Goal: Task Accomplishment & Management: Manage account settings

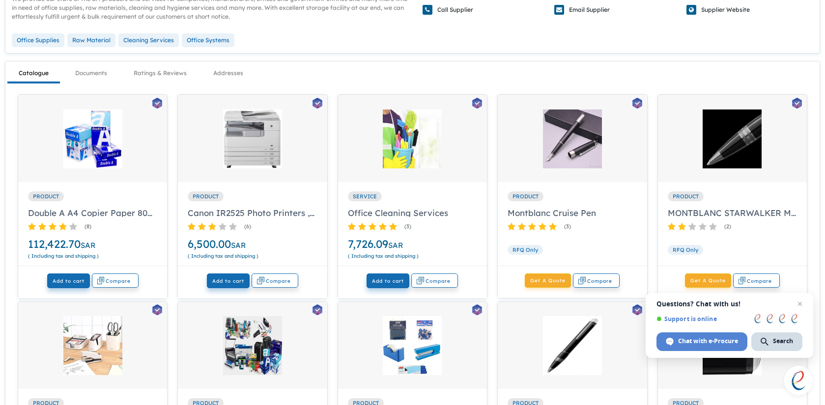
scroll to position [129, 0]
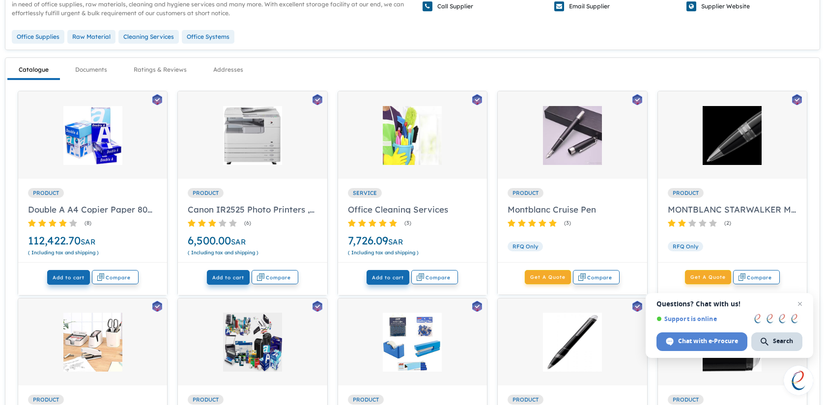
click at [114, 167] on div at bounding box center [92, 142] width 149 height 74
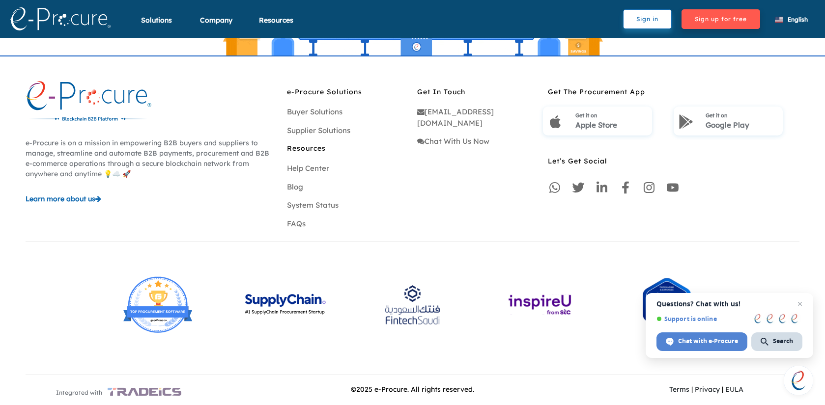
scroll to position [721, 0]
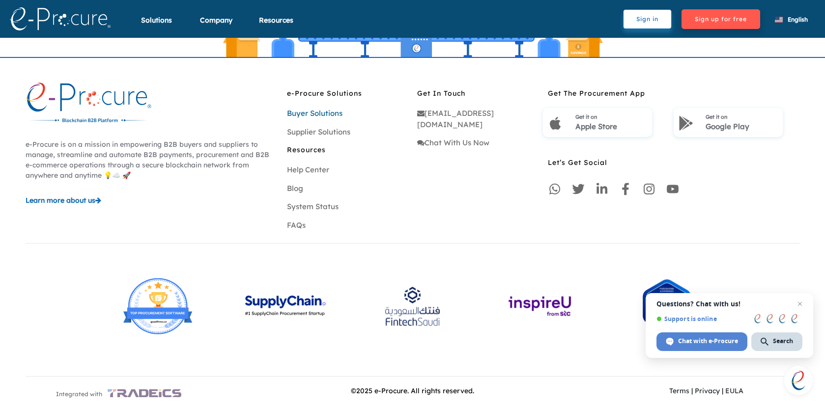
click at [319, 116] on link "Buyer Solutions" at bounding box center [315, 113] width 56 height 9
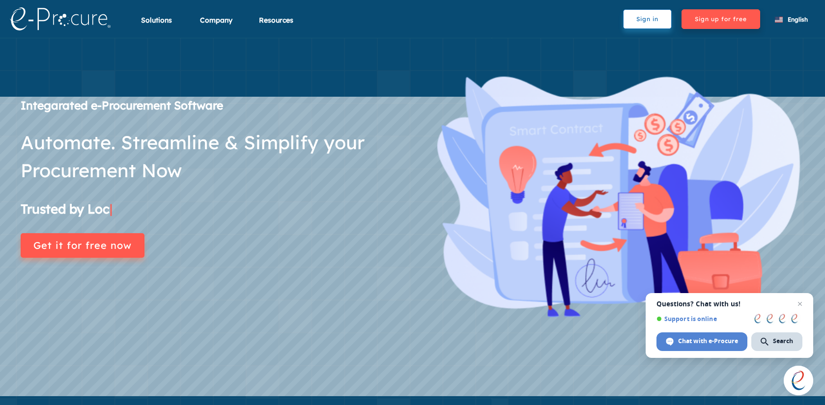
click at [645, 19] on button "Sign in" at bounding box center [647, 19] width 49 height 20
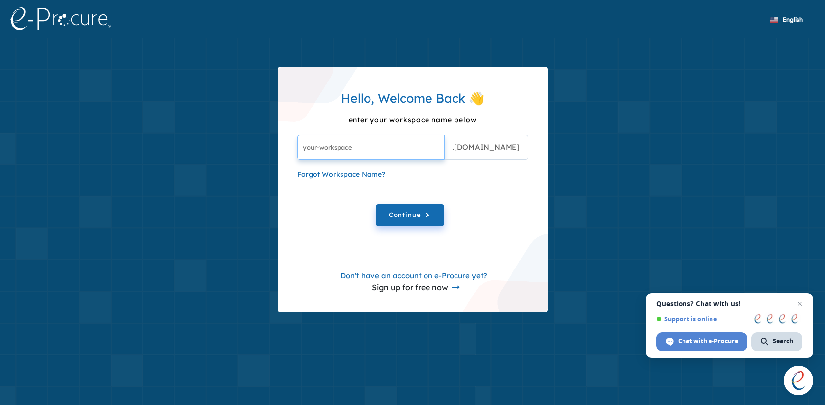
click at [396, 141] on input "text" at bounding box center [370, 147] width 147 height 25
type input "sauditest"
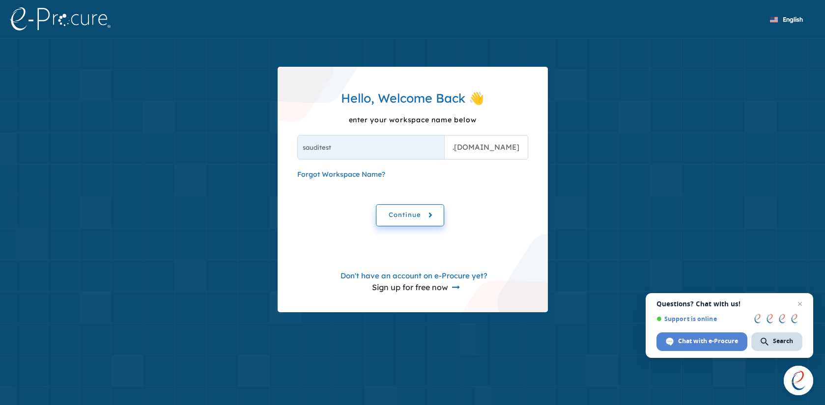
click at [397, 212] on span "Continue" at bounding box center [410, 215] width 43 height 11
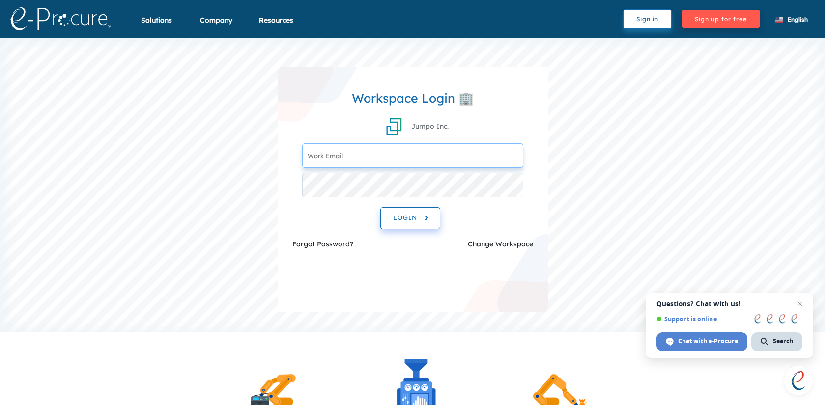
type input "[EMAIL_ADDRESS][DOMAIN_NAME]"
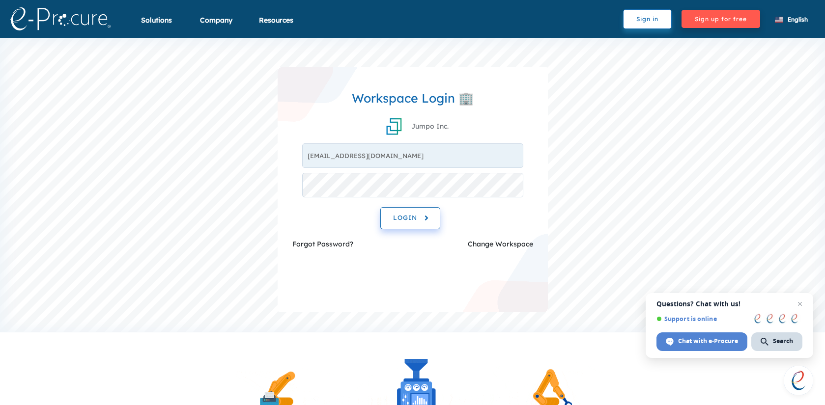
click at [405, 214] on span "LOGIN" at bounding box center [410, 218] width 34 height 11
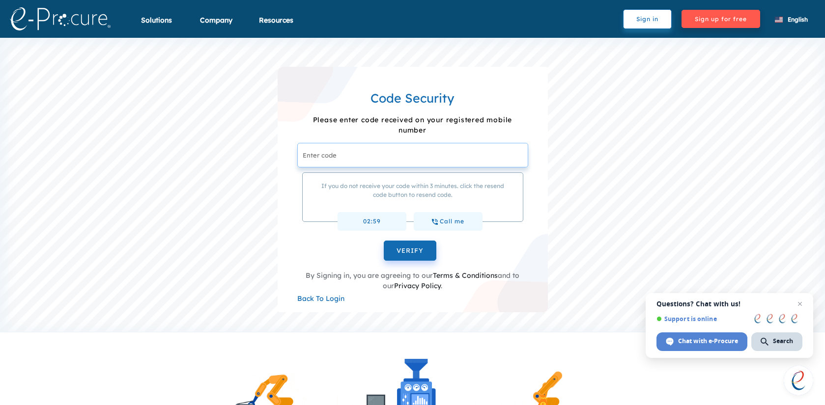
click at [353, 159] on input "text" at bounding box center [412, 155] width 231 height 25
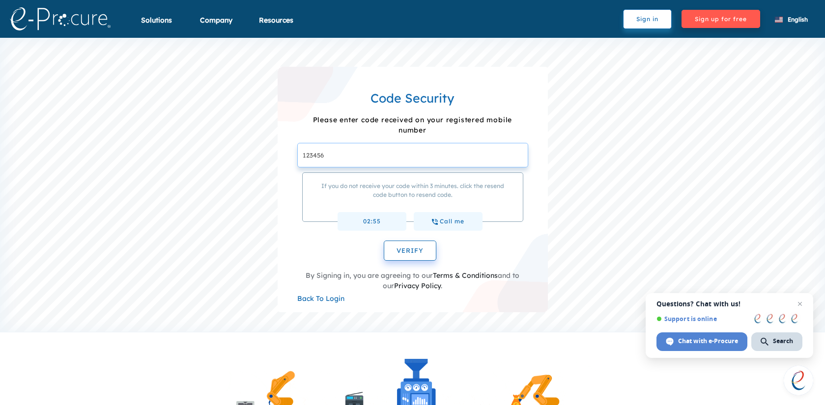
type input "123456"
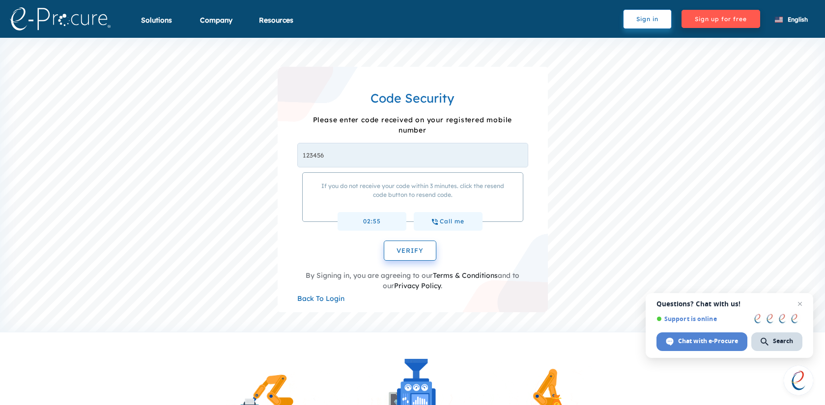
click at [412, 254] on span "VERIFY" at bounding box center [410, 251] width 27 height 8
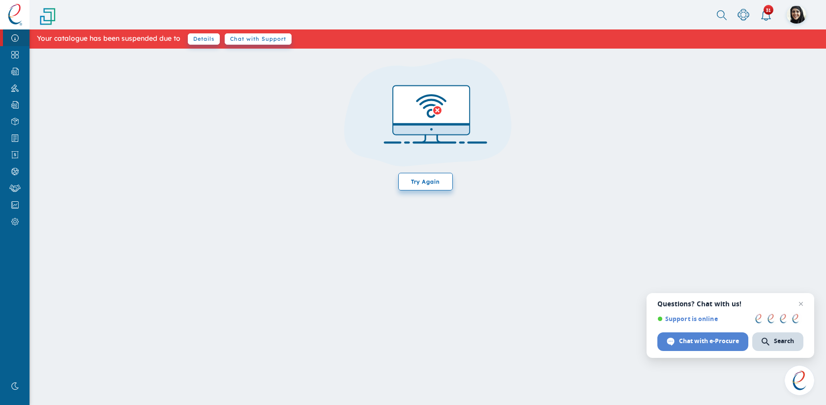
click at [423, 187] on span "Try Again" at bounding box center [425, 182] width 55 height 18
click at [203, 38] on span "Details" at bounding box center [204, 38] width 32 height 11
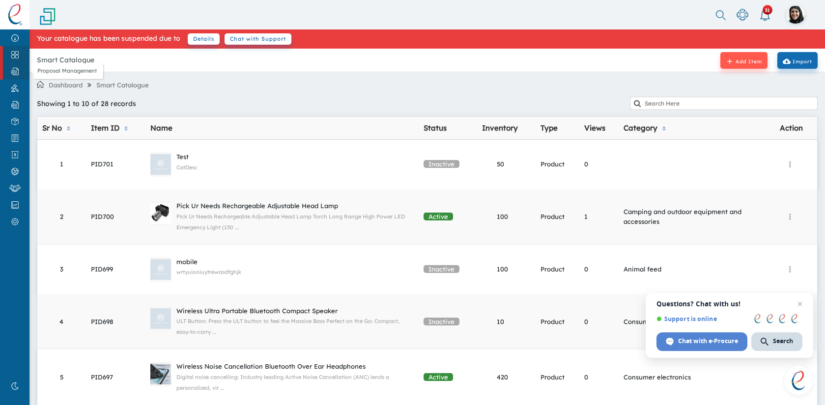
click at [18, 70] on img at bounding box center [15, 71] width 22 height 7
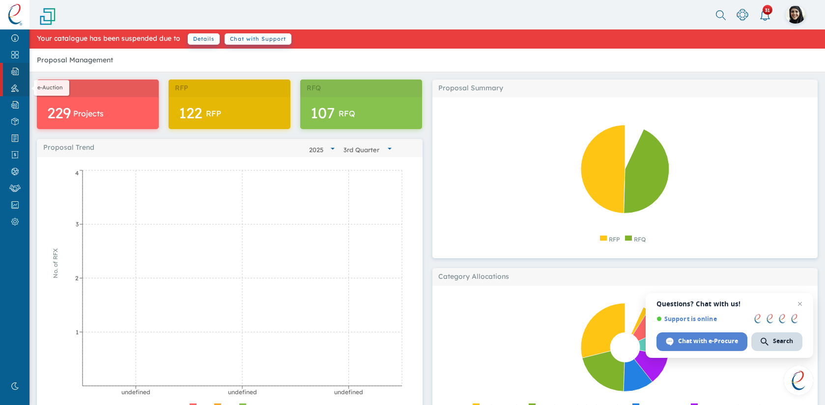
click at [17, 94] on link "e-Auction" at bounding box center [14, 88] width 29 height 17
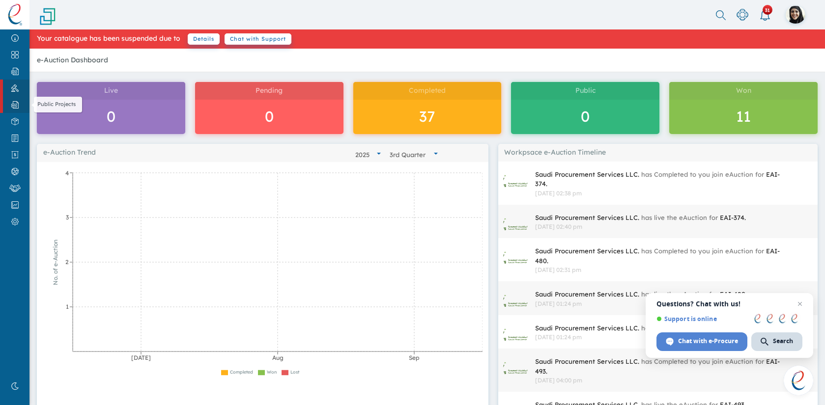
click at [16, 110] on link "Public Projects" at bounding box center [14, 104] width 29 height 17
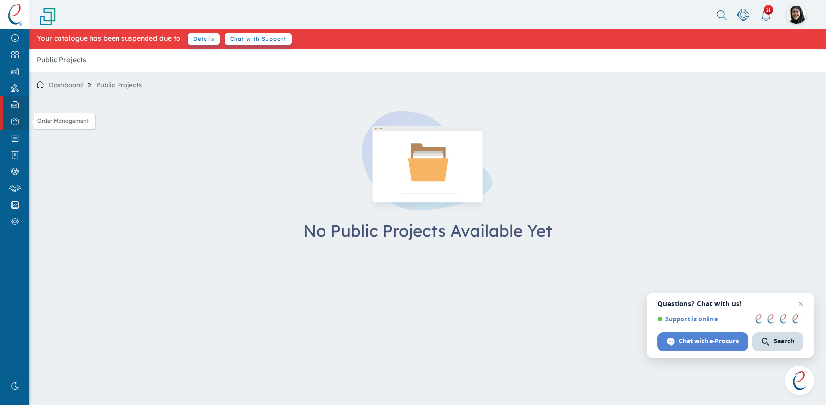
click at [17, 128] on link "Order Management" at bounding box center [14, 121] width 29 height 17
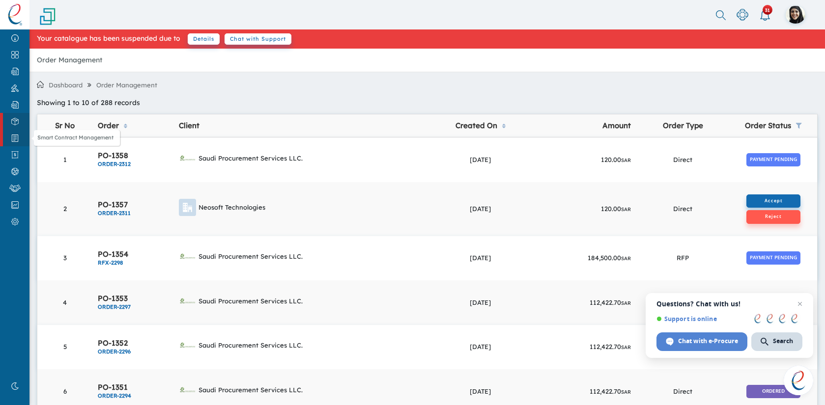
click at [17, 139] on img at bounding box center [15, 138] width 22 height 7
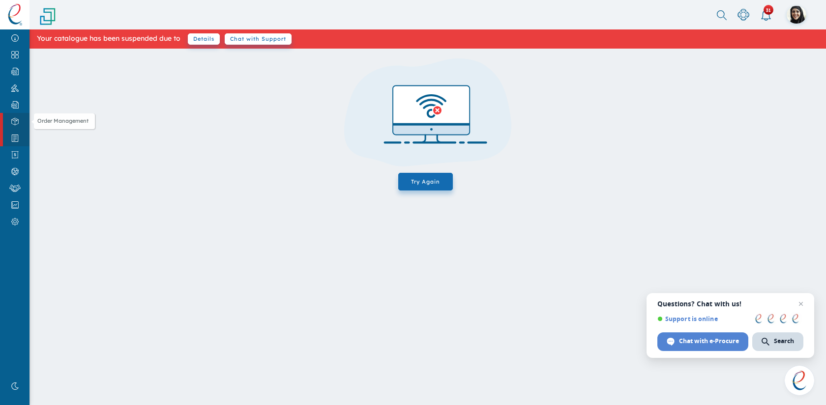
click at [18, 124] on img at bounding box center [15, 121] width 22 height 7
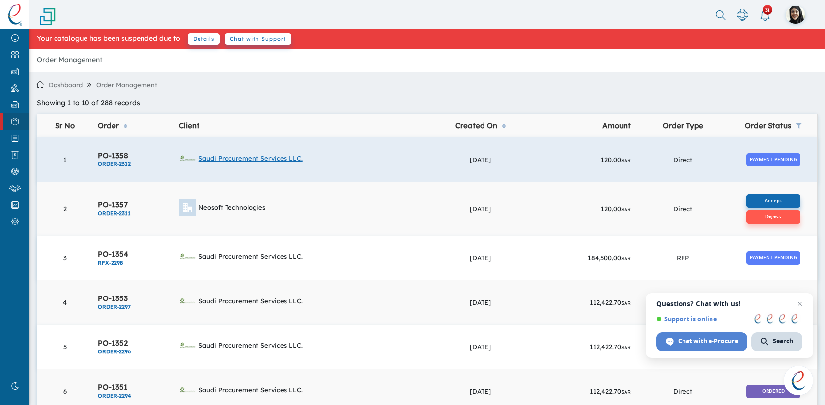
click at [359, 163] on link "Saudi Procurement Services LLC." at bounding box center [299, 158] width 241 height 17
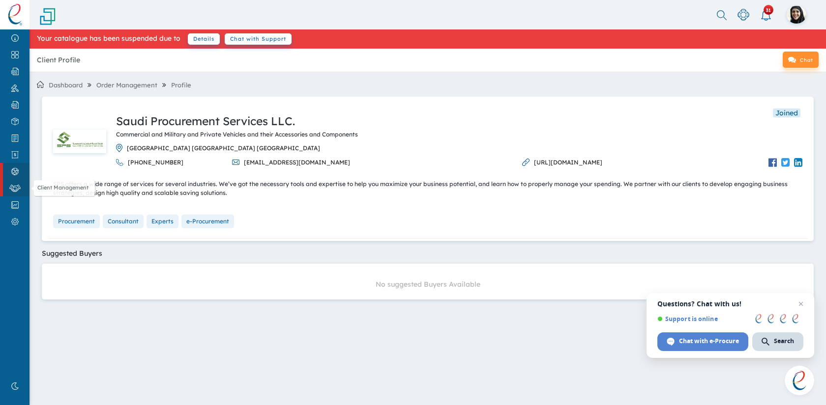
click at [15, 184] on link "Client Management" at bounding box center [14, 188] width 29 height 17
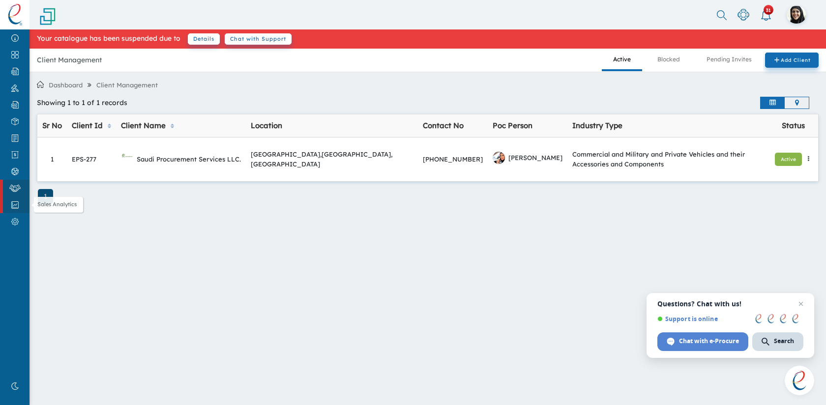
click at [14, 209] on link "Sales Analytics" at bounding box center [14, 205] width 29 height 17
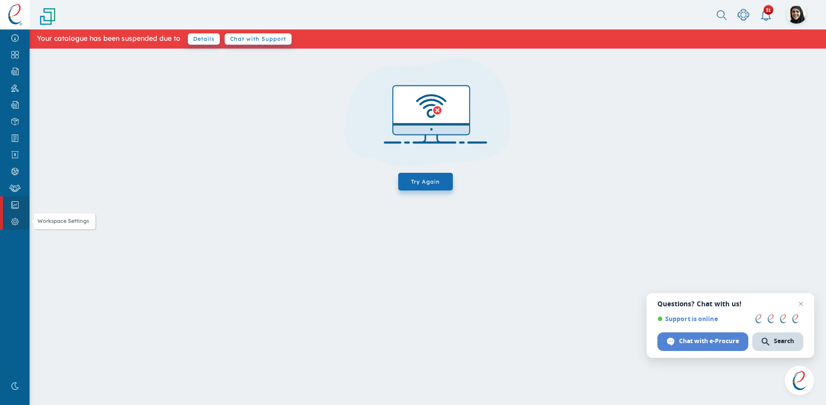
click at [12, 214] on link "Workspace Settings" at bounding box center [14, 221] width 29 height 17
click at [21, 386] on img at bounding box center [15, 386] width 22 height 7
click at [15, 14] on img at bounding box center [14, 15] width 15 height 22
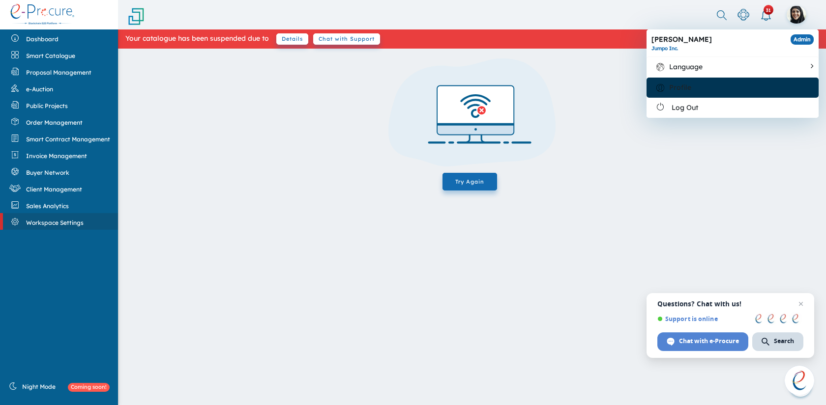
click at [694, 83] on div at bounding box center [749, 88] width 117 height 10
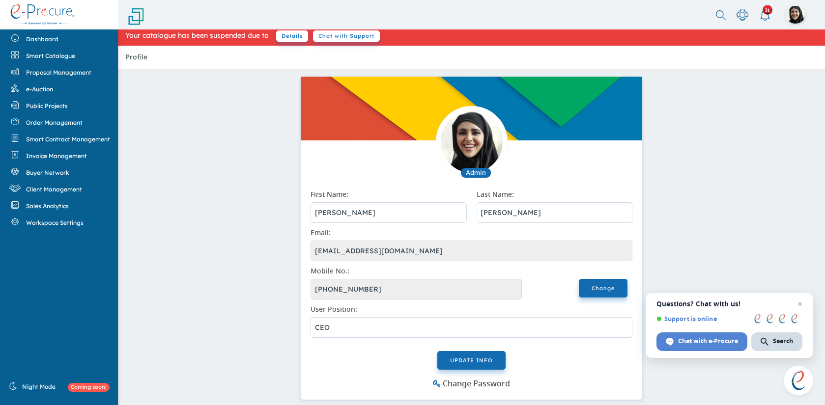
scroll to position [2, 0]
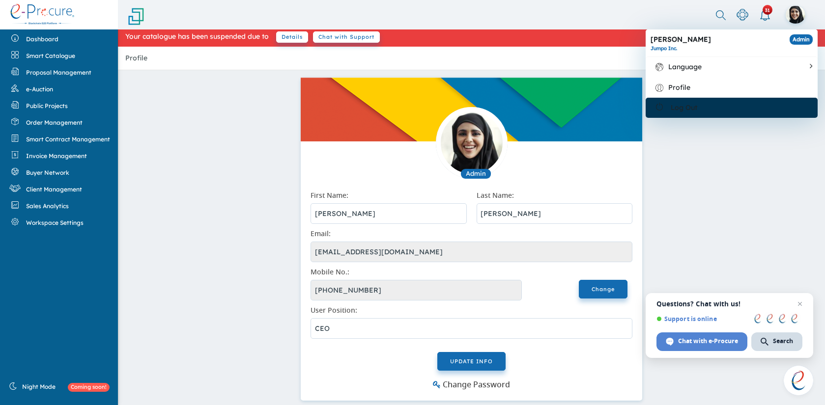
click at [704, 107] on div at bounding box center [752, 108] width 111 height 10
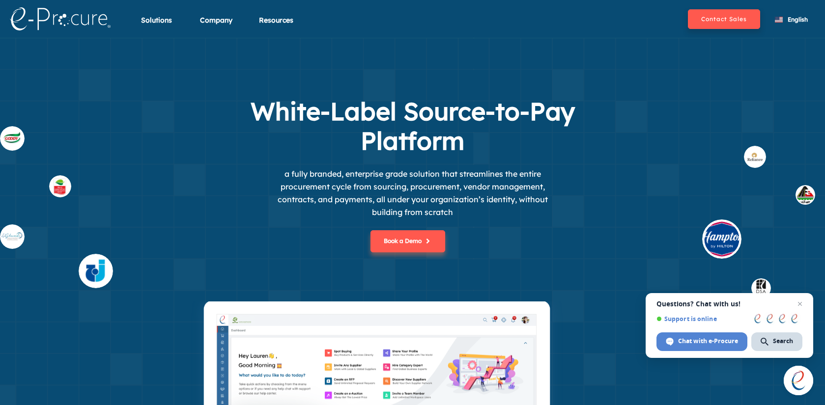
scroll to position [10, 0]
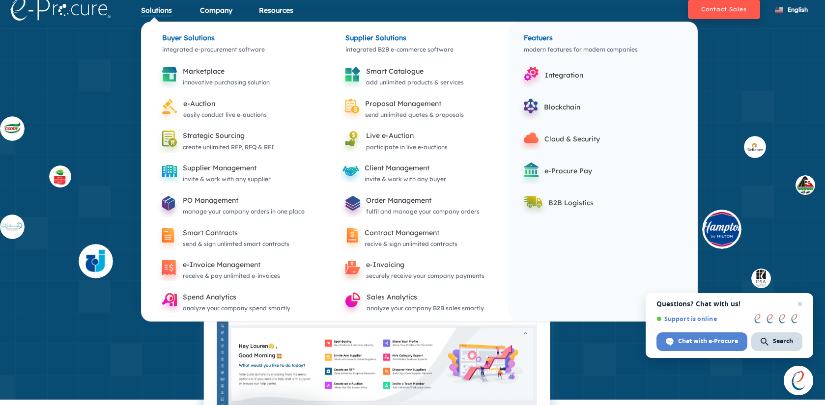
click at [154, 12] on div "Solutions" at bounding box center [156, 16] width 31 height 22
click at [183, 70] on div "Marketplace" at bounding box center [226, 71] width 87 height 12
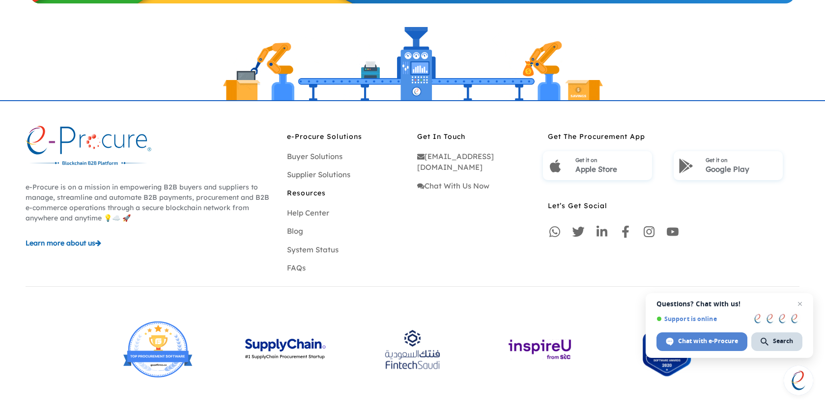
scroll to position [1353, 0]
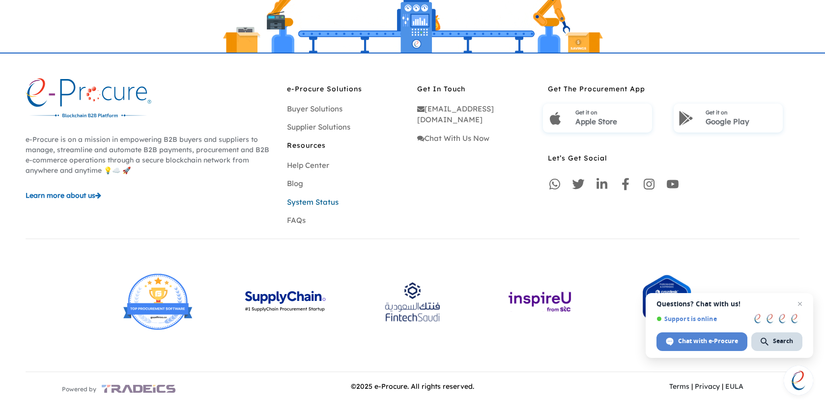
click at [296, 204] on link "System Status" at bounding box center [313, 202] width 52 height 9
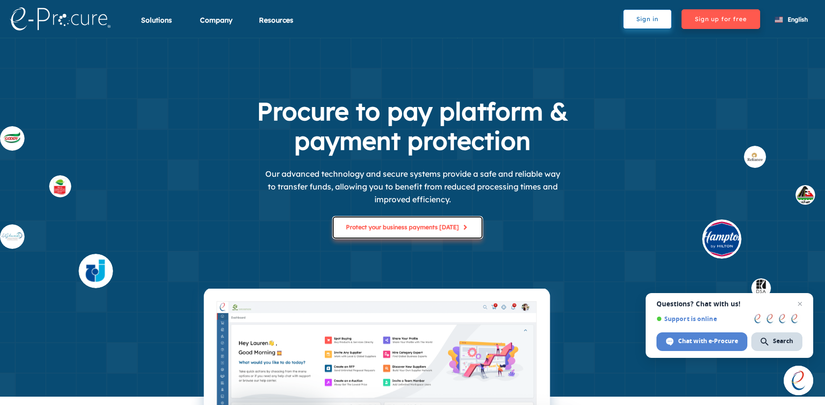
click at [387, 232] on button "Protect your business payments [DATE]" at bounding box center [408, 228] width 150 height 22
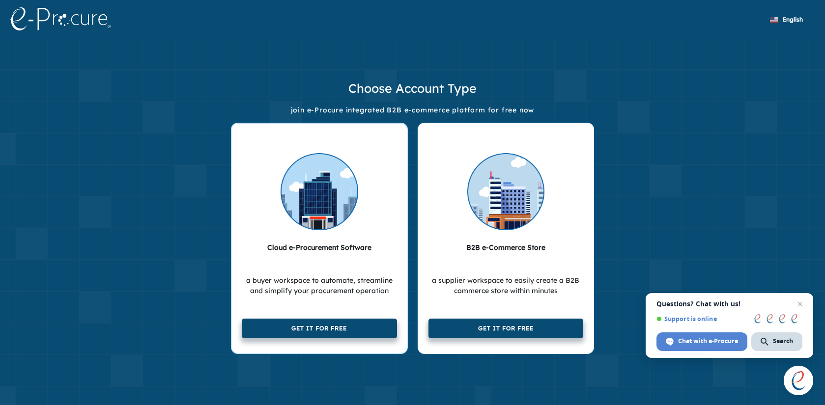
scroll to position [6, 0]
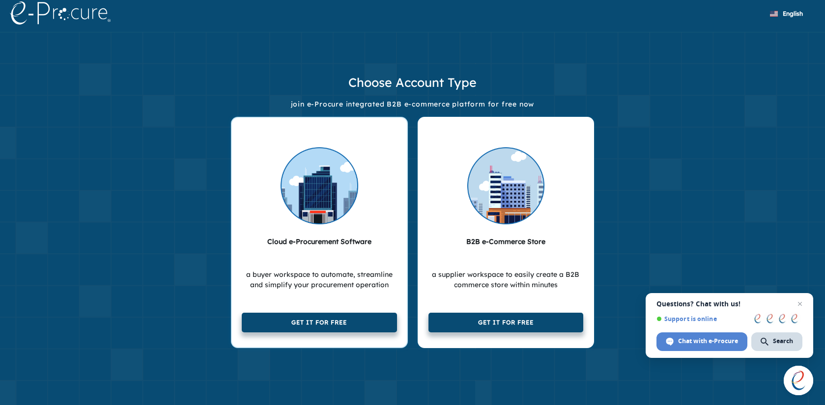
click at [344, 174] on img at bounding box center [320, 186] width 78 height 78
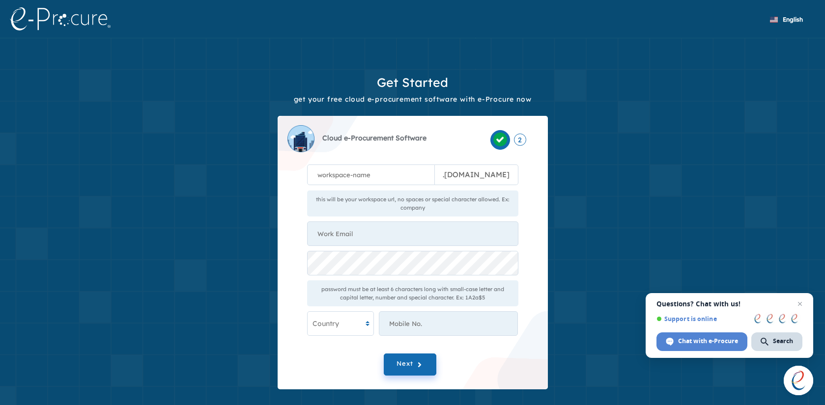
click at [54, 21] on img at bounding box center [60, 18] width 101 height 23
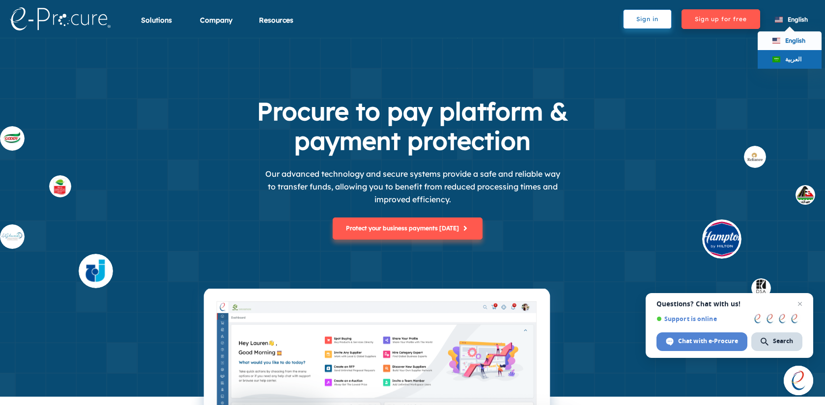
click at [777, 55] on div "العربية" at bounding box center [790, 59] width 64 height 19
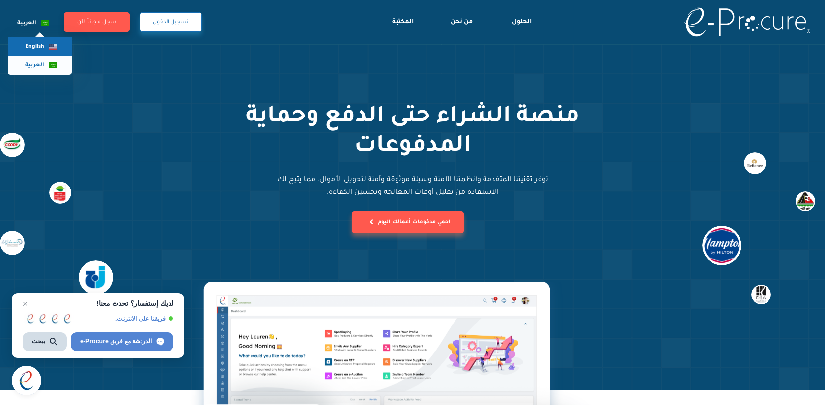
click at [31, 47] on span "English" at bounding box center [35, 47] width 19 height 6
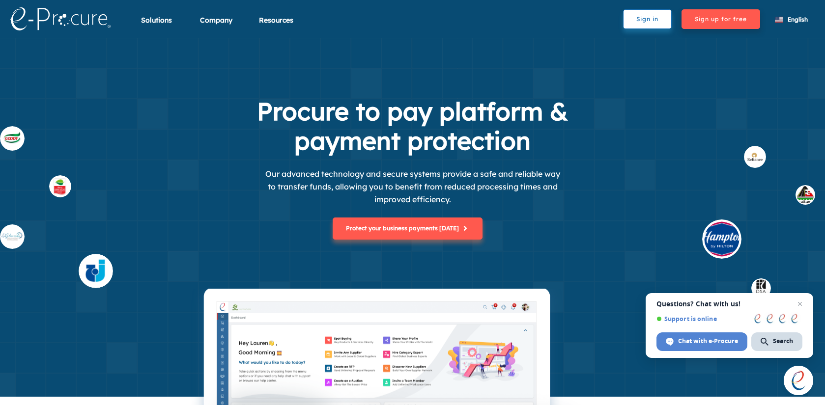
click at [649, 18] on button "Sign in" at bounding box center [647, 19] width 49 height 20
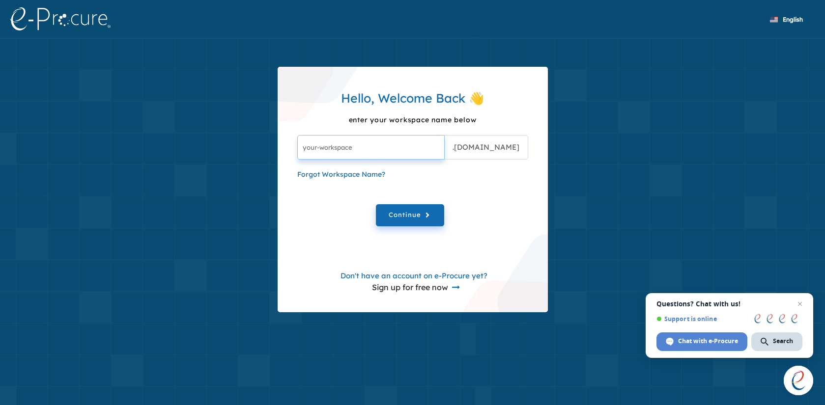
click at [377, 153] on input "text" at bounding box center [370, 147] width 147 height 25
type input "sauditestb"
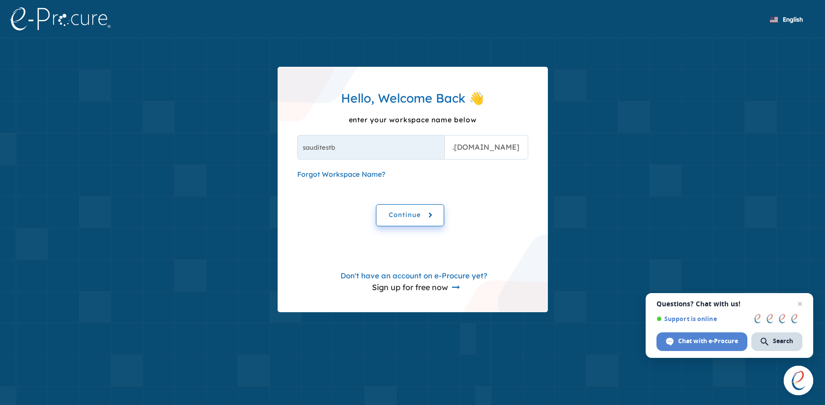
click at [424, 212] on span "Continue" at bounding box center [410, 215] width 43 height 11
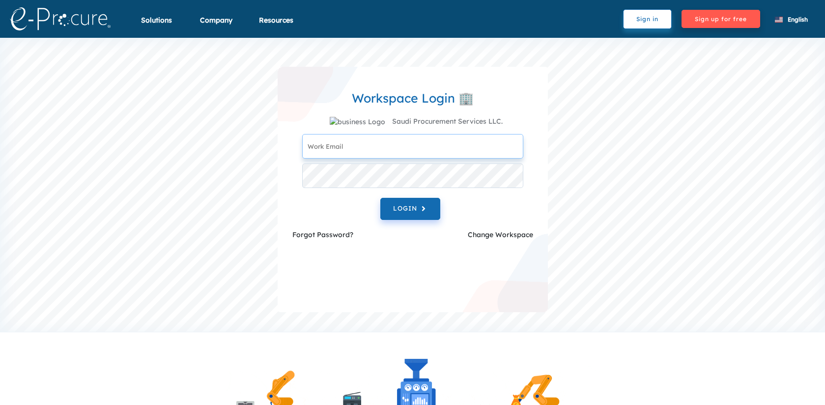
click at [377, 153] on input "text" at bounding box center [412, 146] width 221 height 25
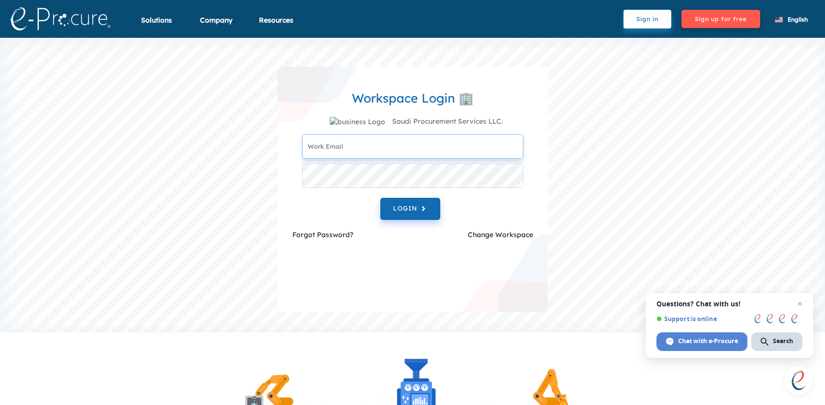
type input "info@saudiprocure.com"
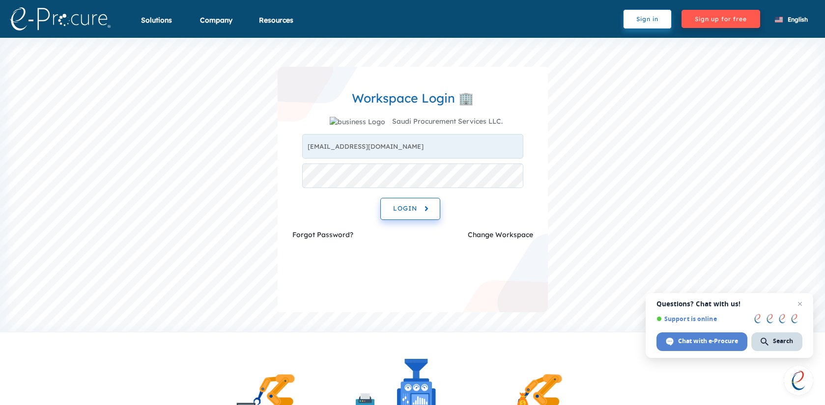
click at [403, 215] on span "LOGIN" at bounding box center [410, 208] width 34 height 11
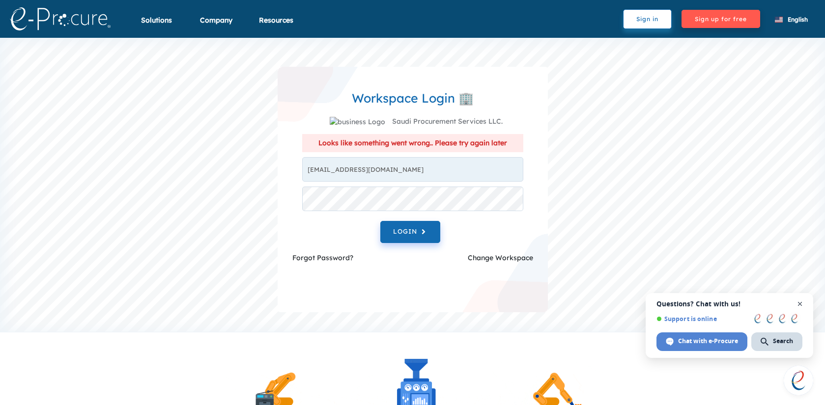
click at [801, 305] on span "Open chat" at bounding box center [800, 304] width 12 height 12
